Goal: Information Seeking & Learning: Understand process/instructions

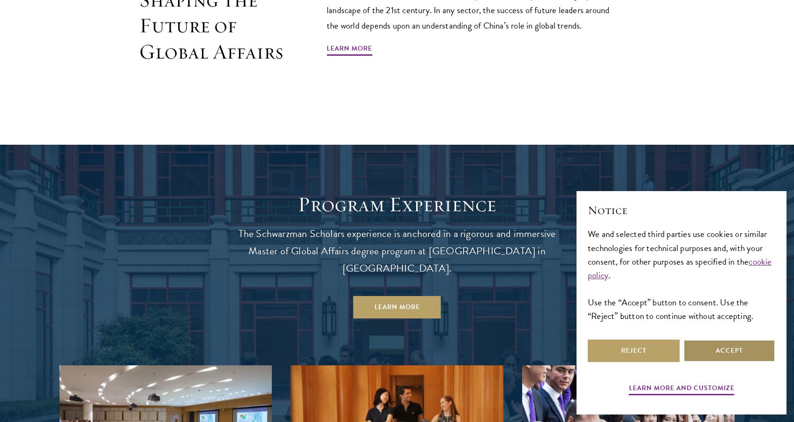
click at [701, 352] on button "Accept" at bounding box center [729, 351] width 92 height 22
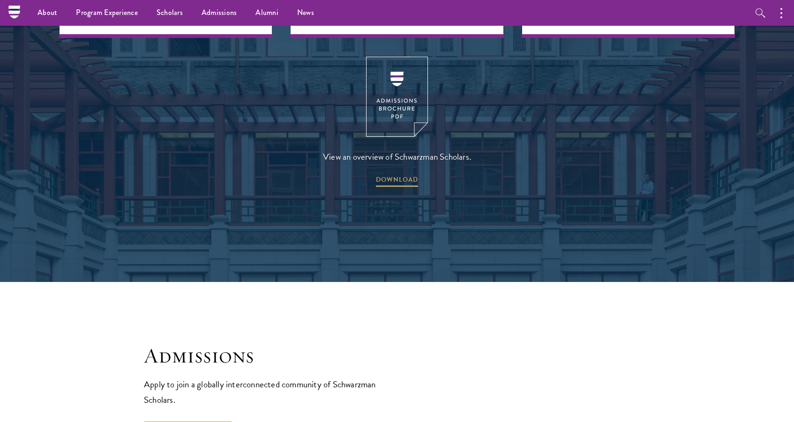
scroll to position [1348, 0]
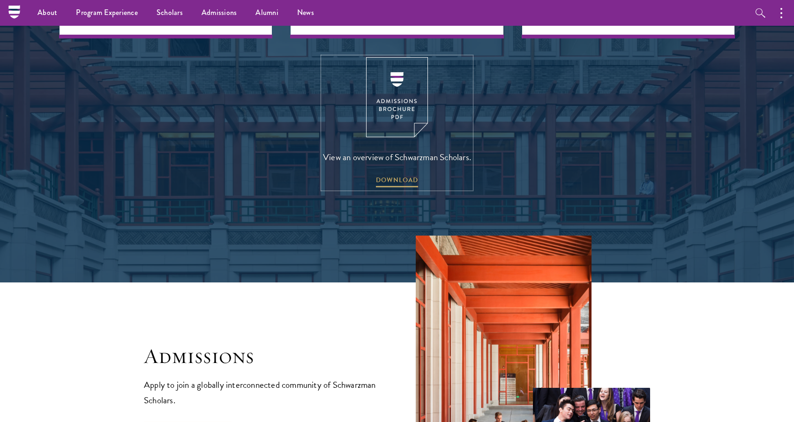
click at [392, 88] on img at bounding box center [397, 97] width 62 height 80
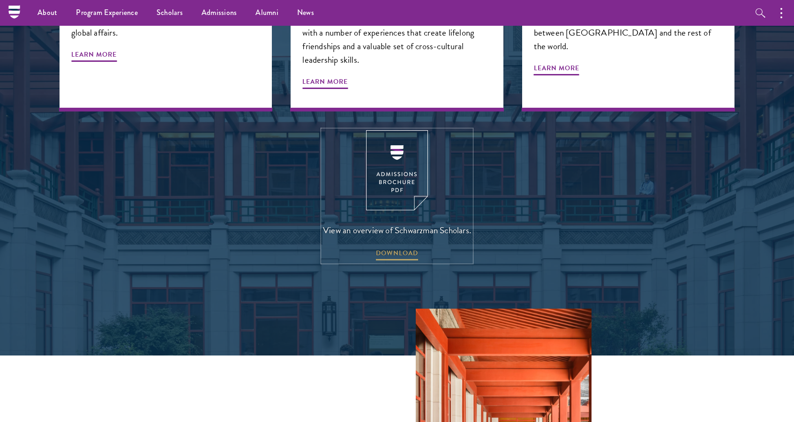
scroll to position [1207, 0]
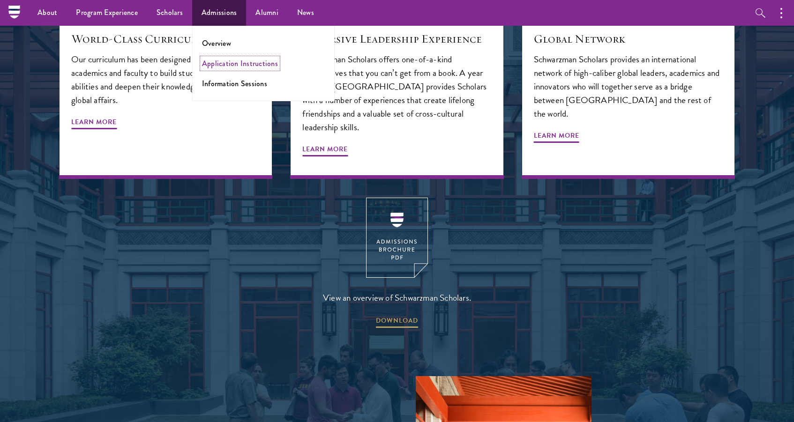
click at [229, 67] on link "Application Instructions" at bounding box center [240, 63] width 76 height 11
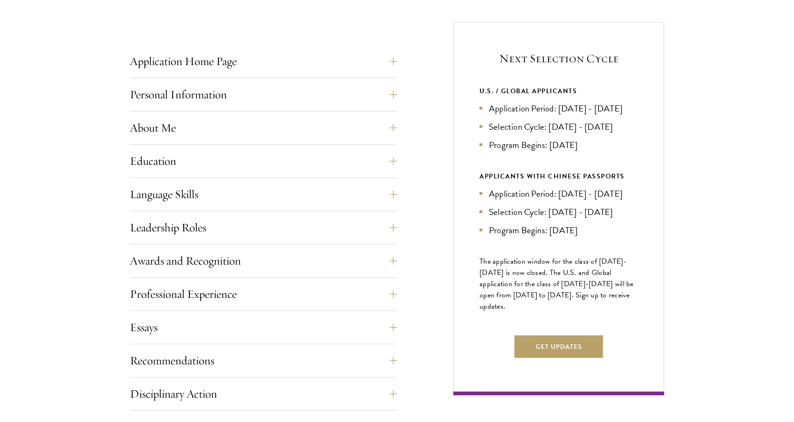
scroll to position [358, 0]
click at [363, 188] on button "Language Skills" at bounding box center [270, 194] width 267 height 22
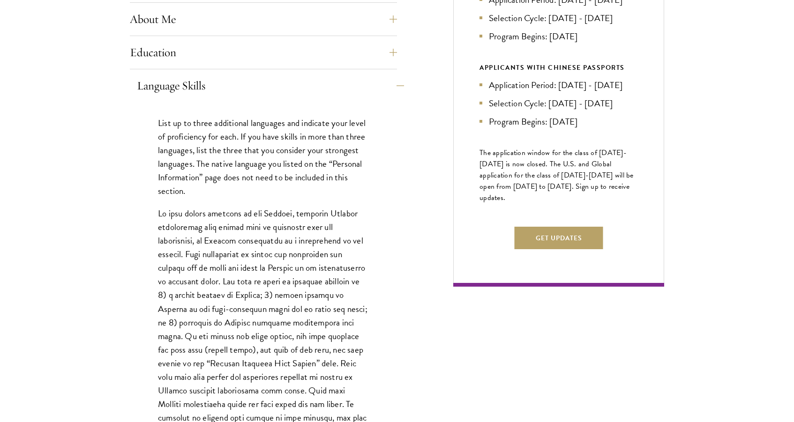
click at [363, 188] on p "List up to three additional languages and indicate your level of proficiency fo…" at bounding box center [263, 157] width 211 height 82
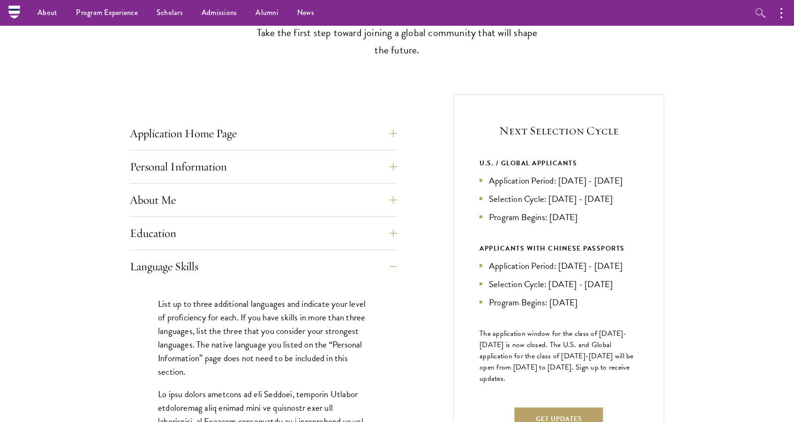
scroll to position [247, 0]
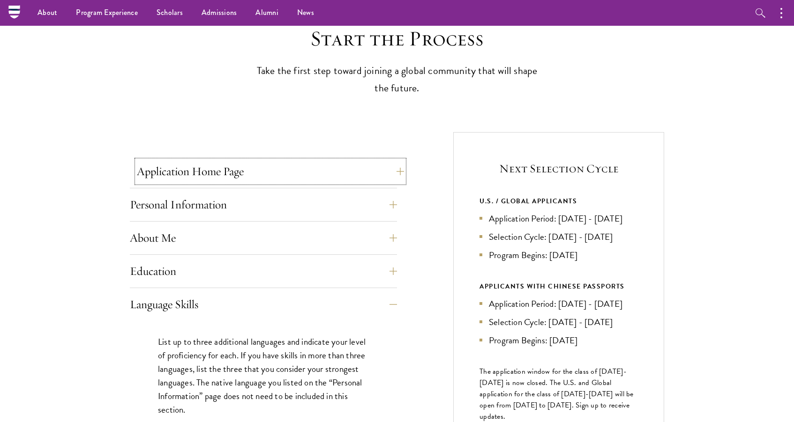
click at [365, 172] on button "Application Home Page" at bounding box center [270, 171] width 267 height 22
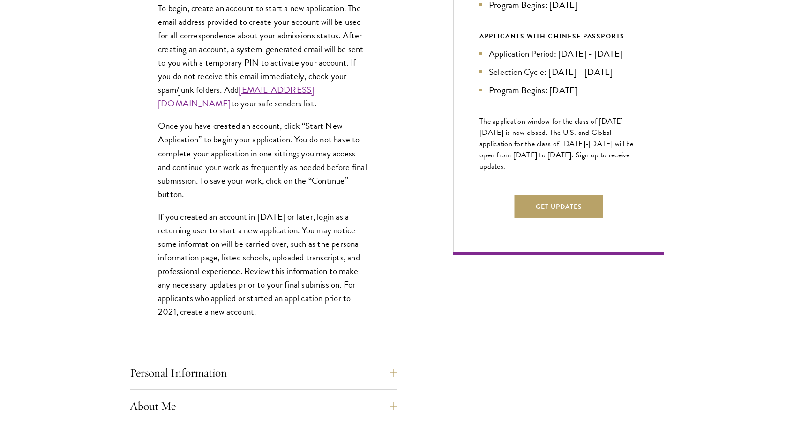
scroll to position [652, 0]
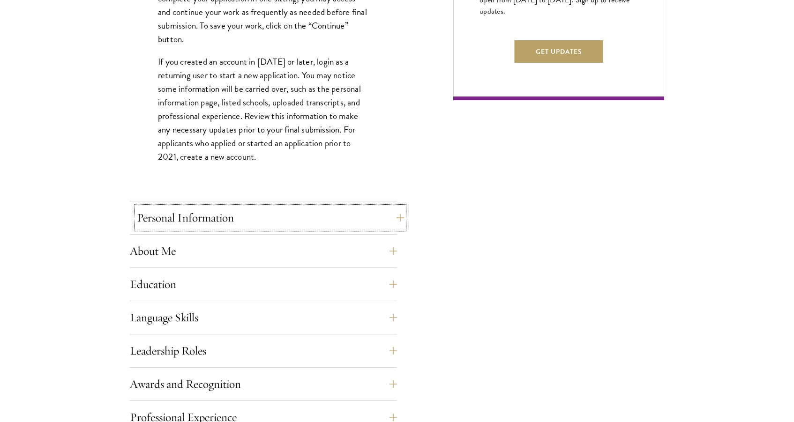
click at [365, 223] on button "Personal Information" at bounding box center [270, 218] width 267 height 22
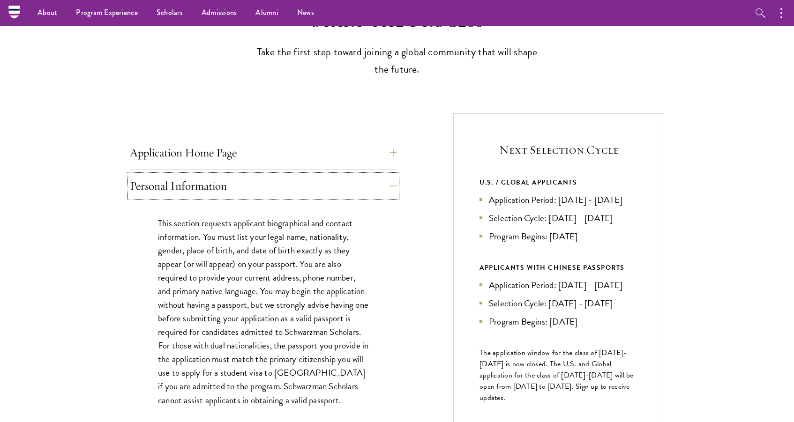
scroll to position [262, 0]
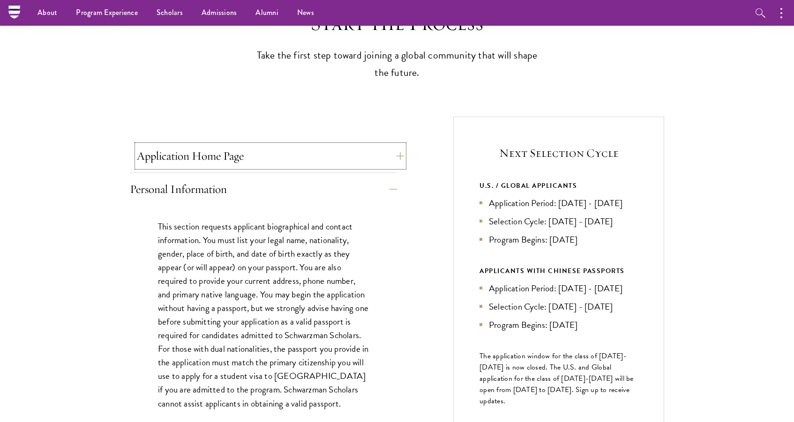
click at [360, 150] on button "Application Home Page" at bounding box center [270, 156] width 267 height 22
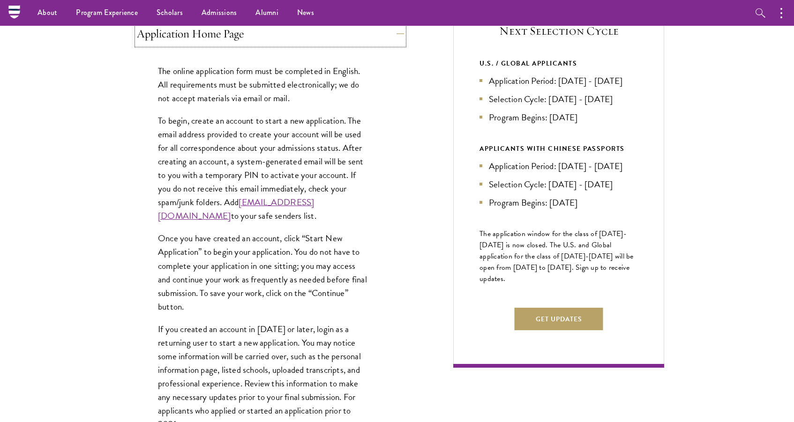
scroll to position [374, 0]
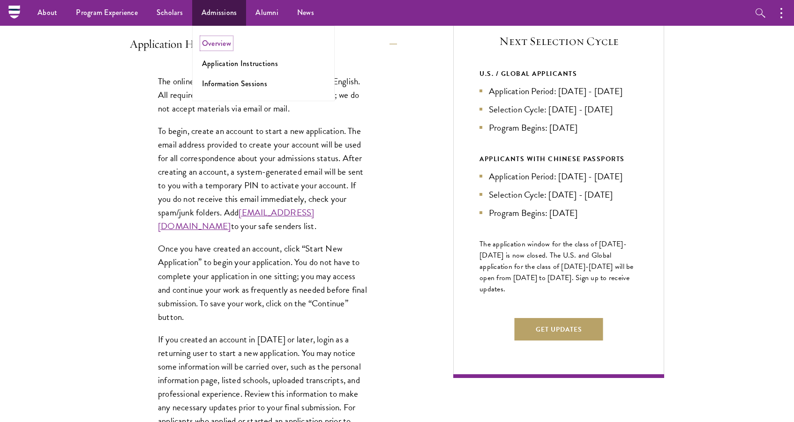
click at [227, 40] on link "Overview" at bounding box center [216, 43] width 29 height 11
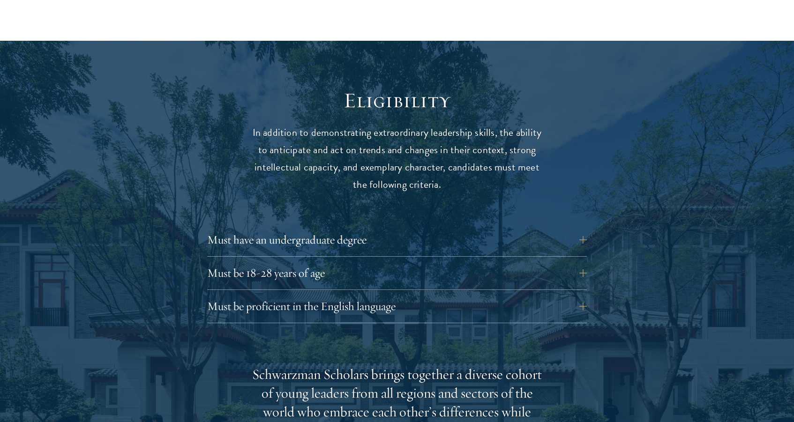
scroll to position [1165, 0]
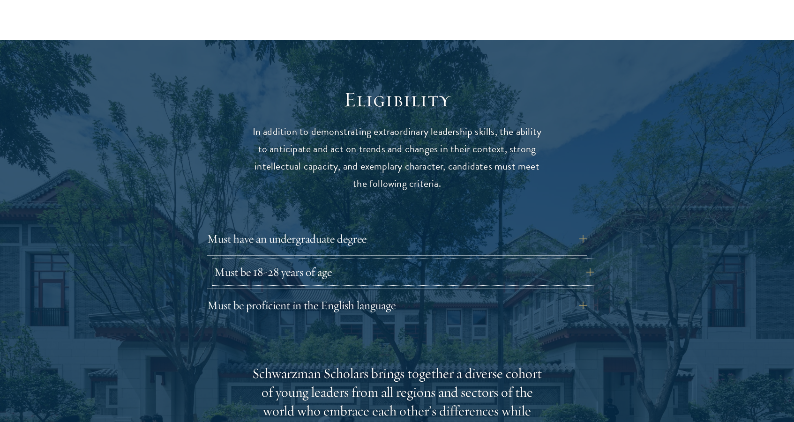
click at [312, 261] on button "Must be 18-28 years of age" at bounding box center [404, 272] width 380 height 22
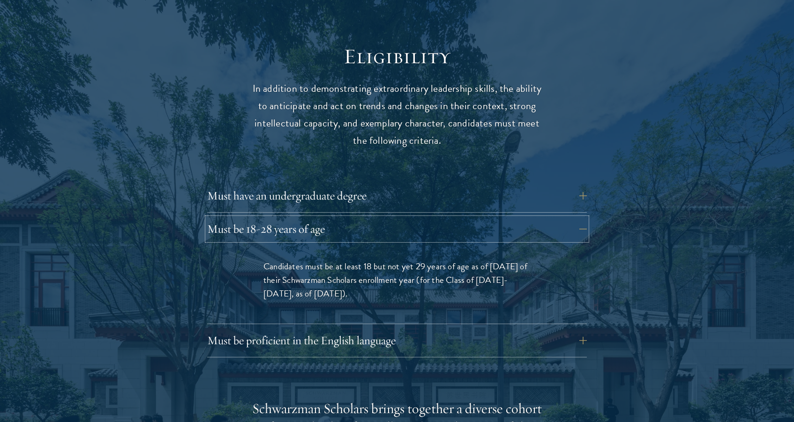
scroll to position [1210, 0]
click at [438, 263] on span "Candidates must be at least 18 but not yet 29 years of age as of August 1 of th…" at bounding box center [395, 278] width 264 height 41
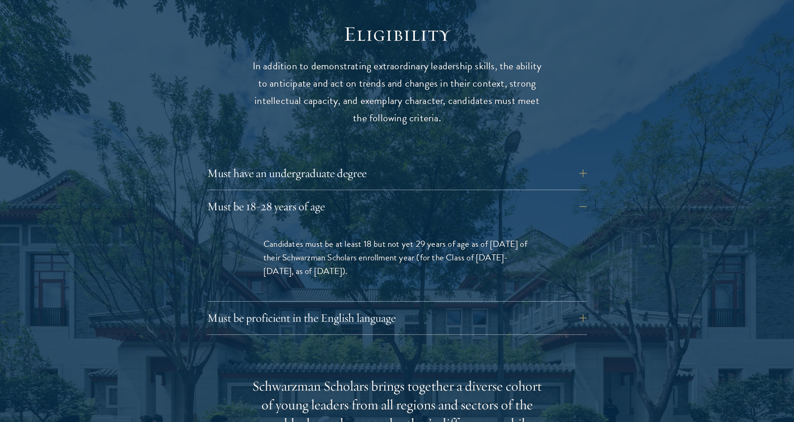
scroll to position [1236, 0]
